Goal: Register for event/course

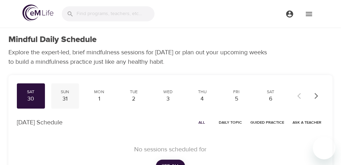
click at [64, 99] on div "31" at bounding box center [65, 99] width 22 height 8
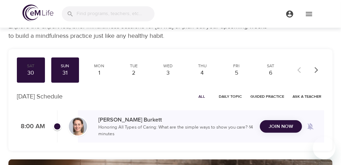
scroll to position [35, 0]
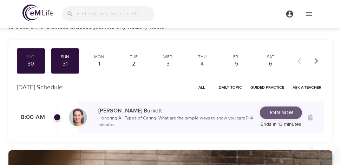
click at [278, 114] on span "Join Now" at bounding box center [280, 113] width 25 height 9
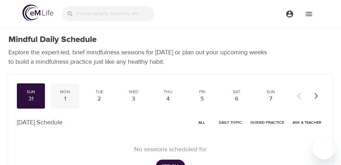
click at [67, 105] on div "Mon 1" at bounding box center [65, 95] width 28 height 25
